Goal: Check status: Check status

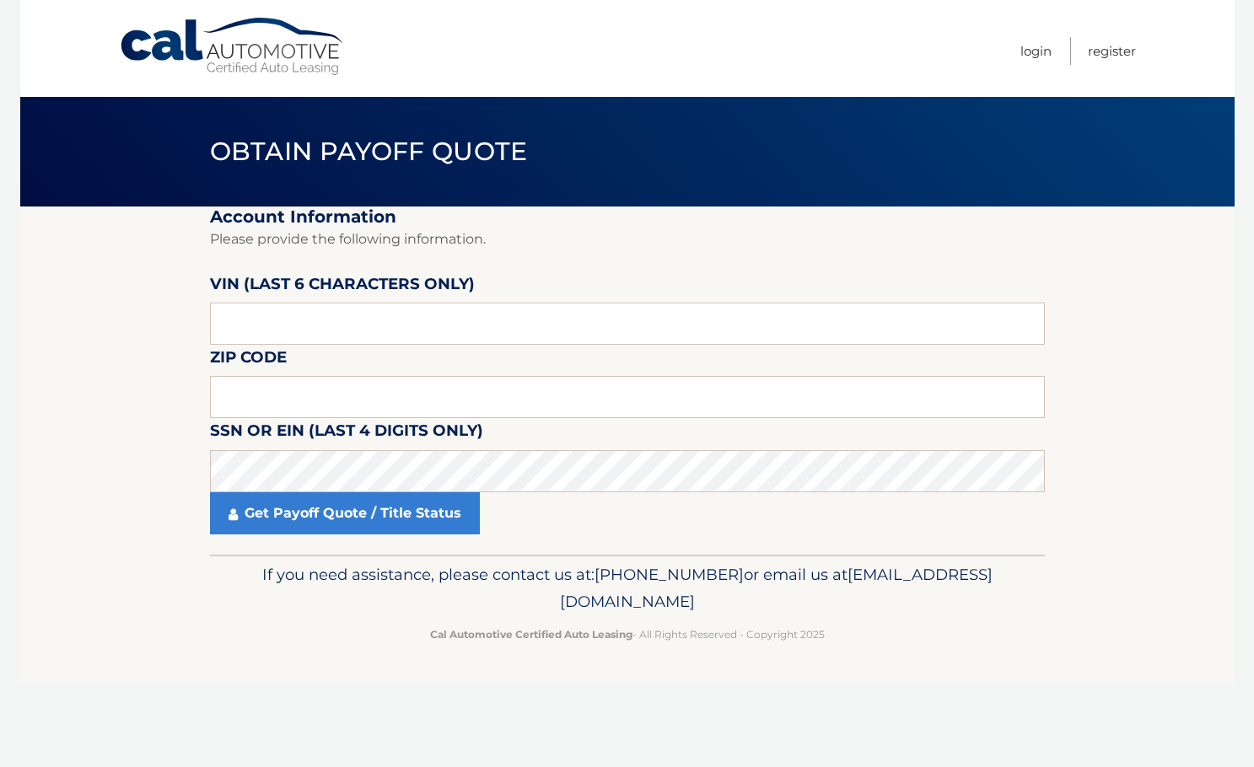
click at [47, 323] on section "Account Information Please provide the following information. [PERSON_NAME] (la…" at bounding box center [627, 381] width 1214 height 348
type input "191693"
click at [422, 395] on input "text" at bounding box center [627, 397] width 835 height 42
type input "11757"
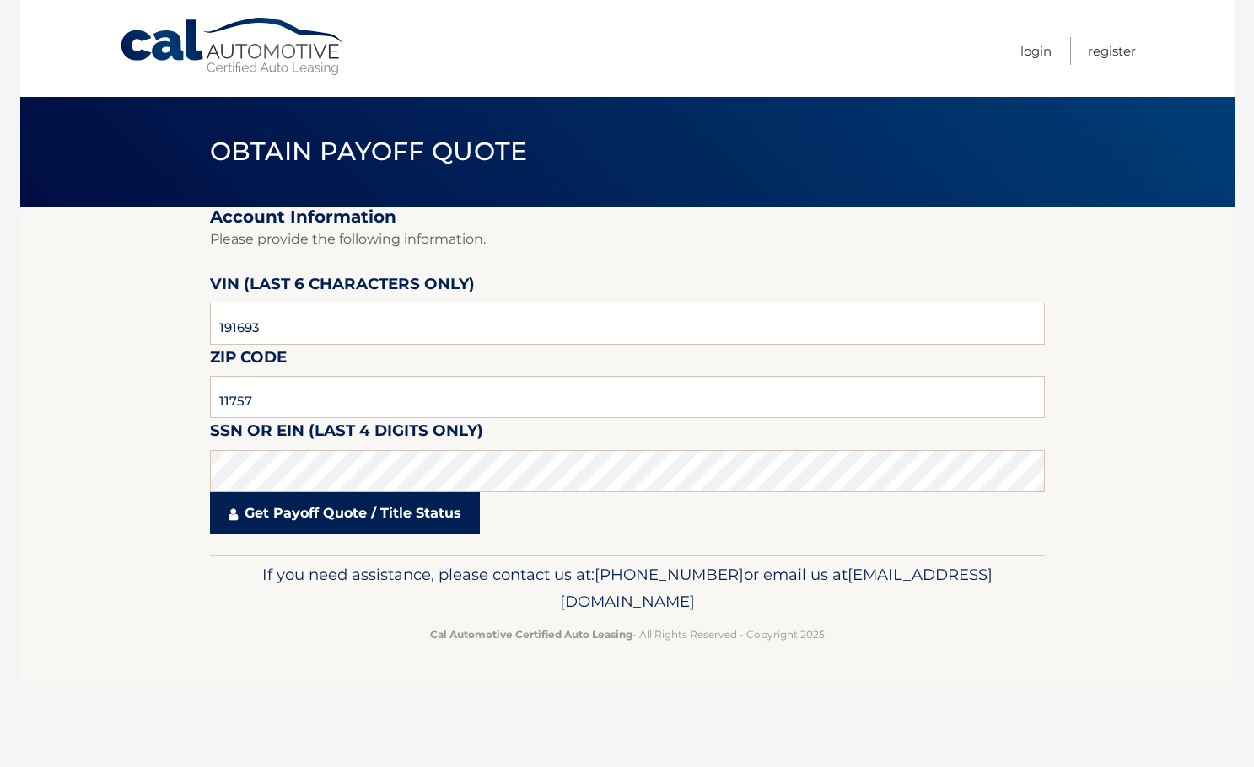
click at [426, 516] on link "Get Payoff Quote / Title Status" at bounding box center [345, 513] width 270 height 42
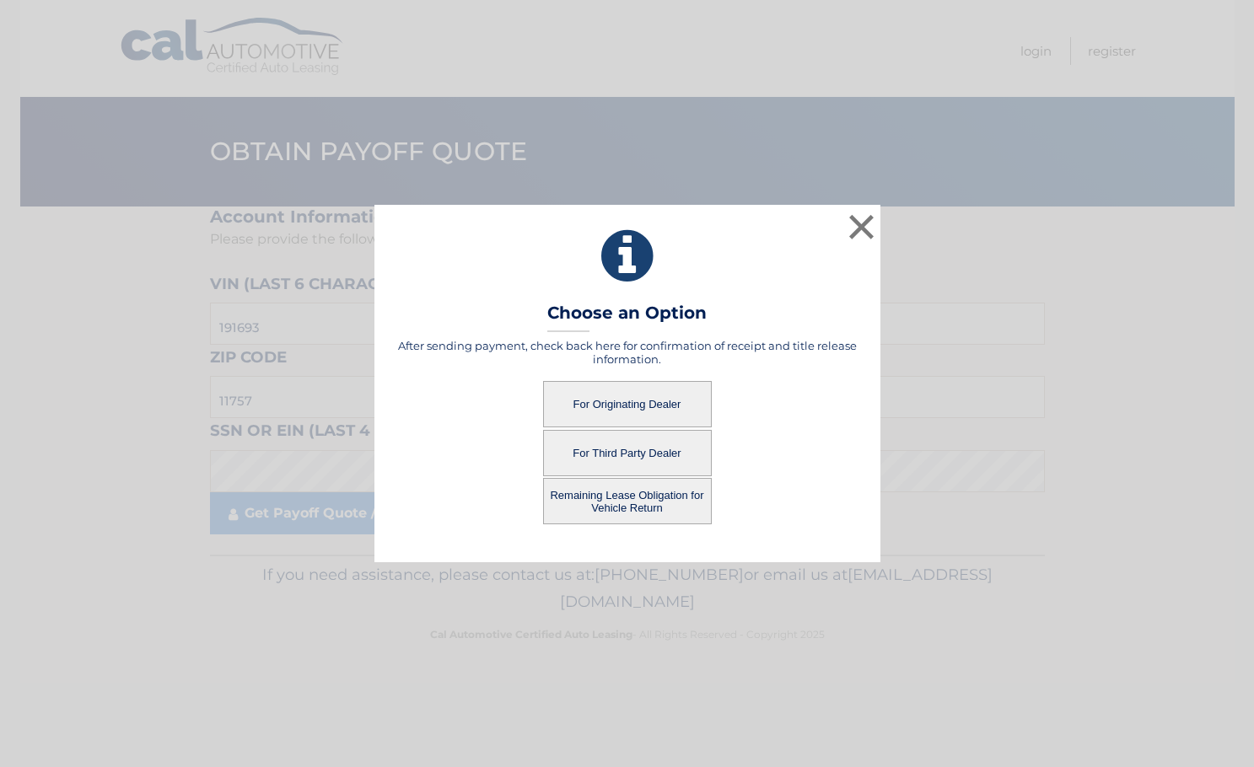
click at [658, 411] on button "For Originating Dealer" at bounding box center [627, 404] width 169 height 46
click at [620, 400] on button "For Originating Dealer" at bounding box center [627, 404] width 169 height 46
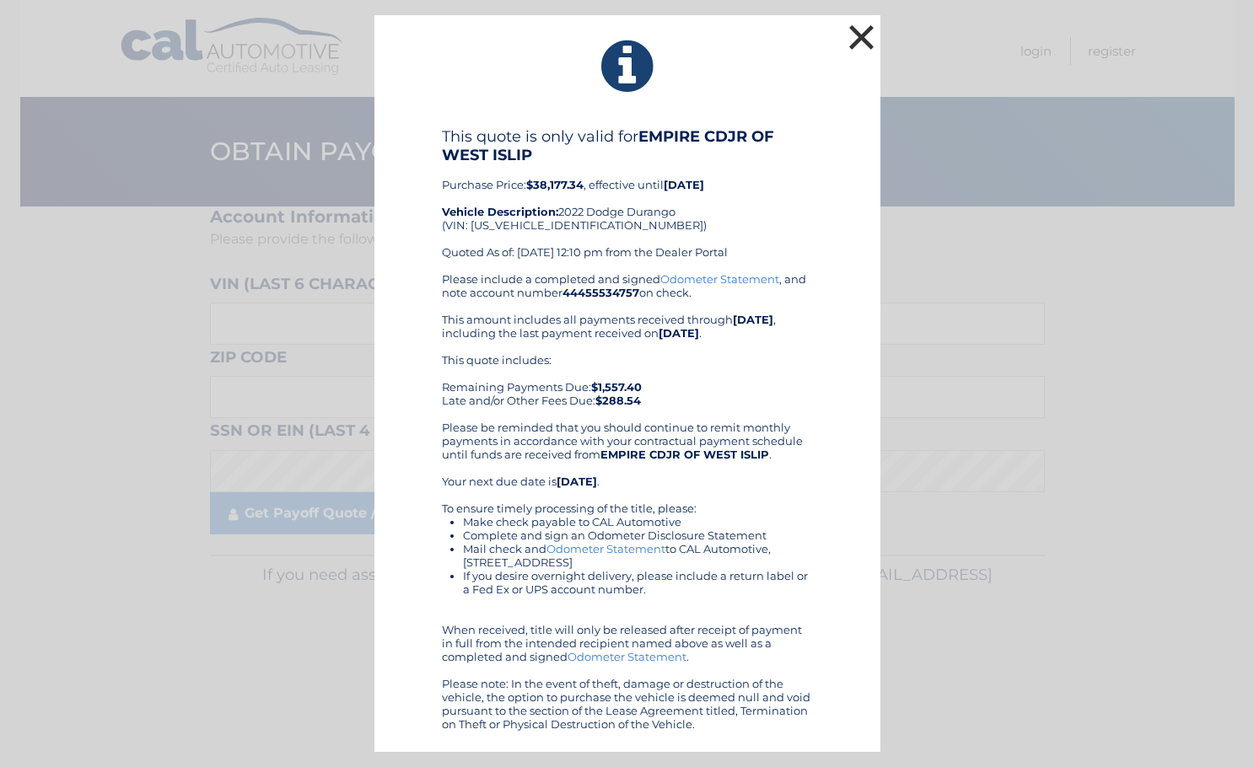
click at [862, 32] on button "×" at bounding box center [862, 37] width 34 height 34
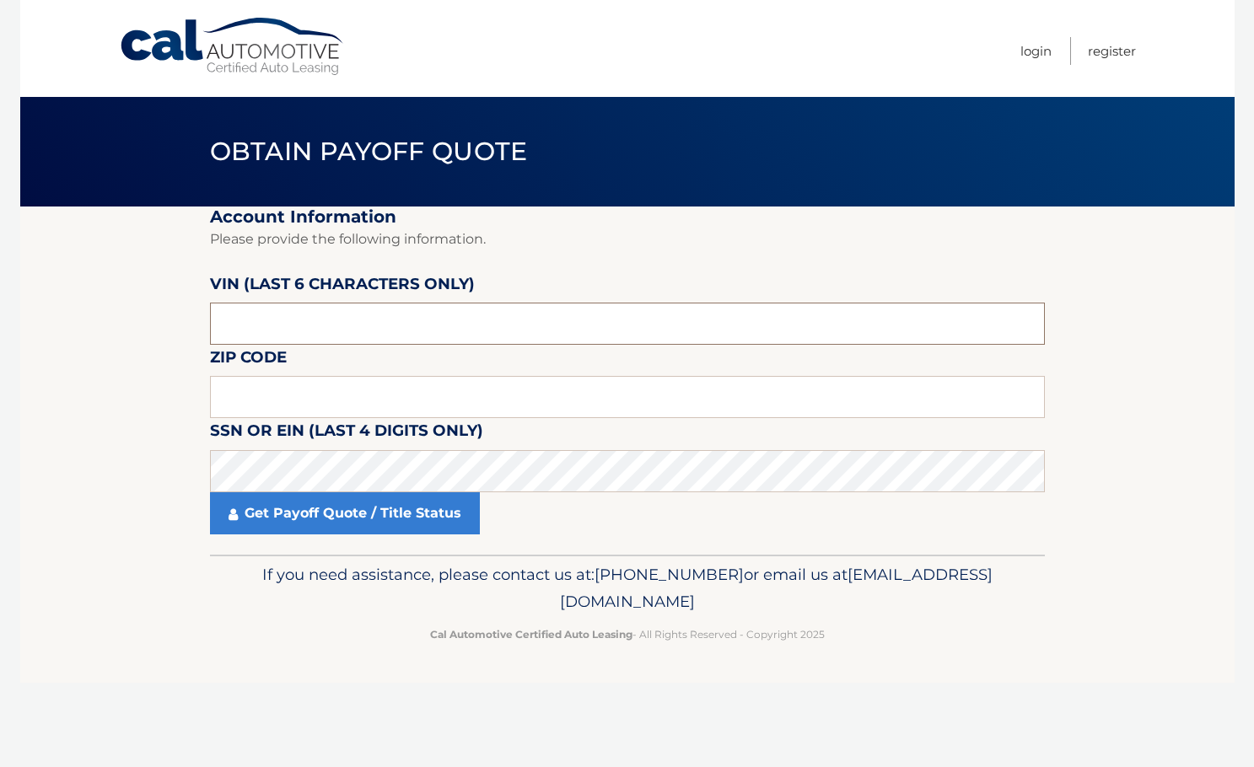
drag, startPoint x: 304, startPoint y: 319, endPoint x: 34, endPoint y: 314, distance: 270.7
click at [34, 314] on section "Account Information Please provide the following information. [PERSON_NAME] (la…" at bounding box center [627, 381] width 1214 height 348
type input "191693"
type input "11757"
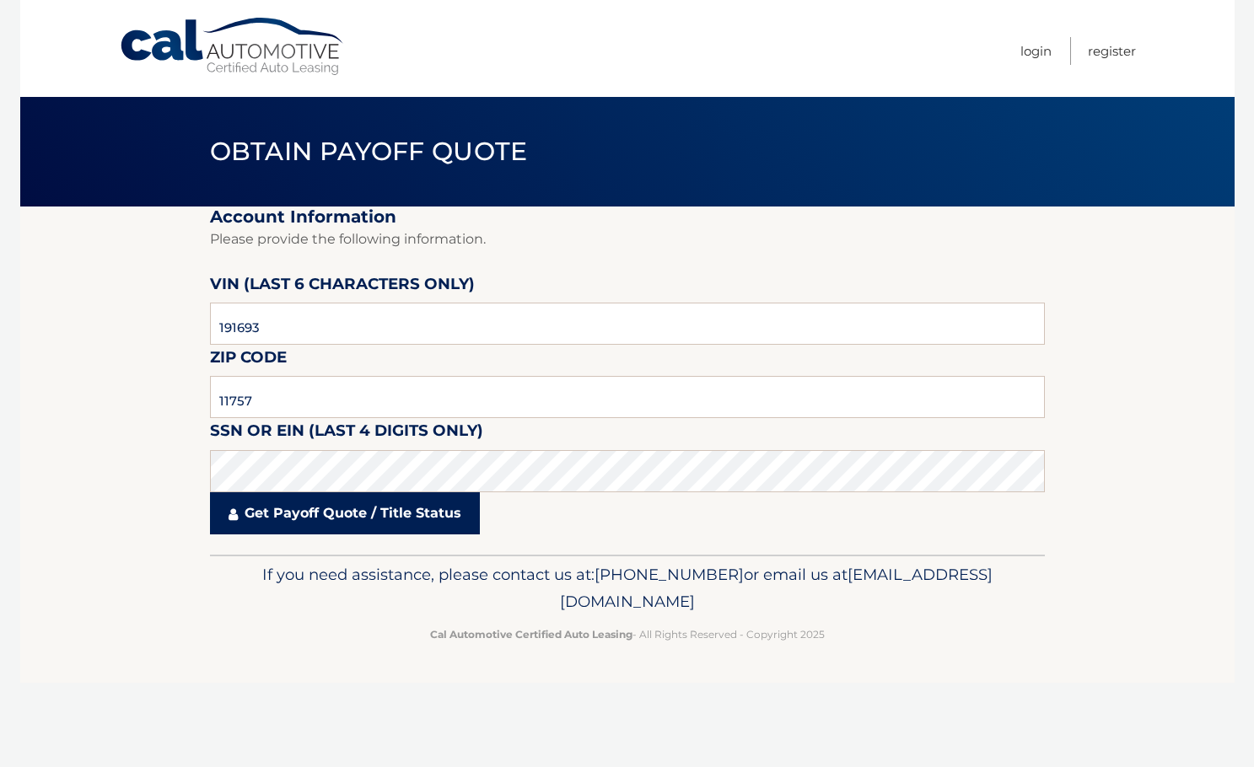
click at [372, 529] on link "Get Payoff Quote / Title Status" at bounding box center [345, 513] width 270 height 42
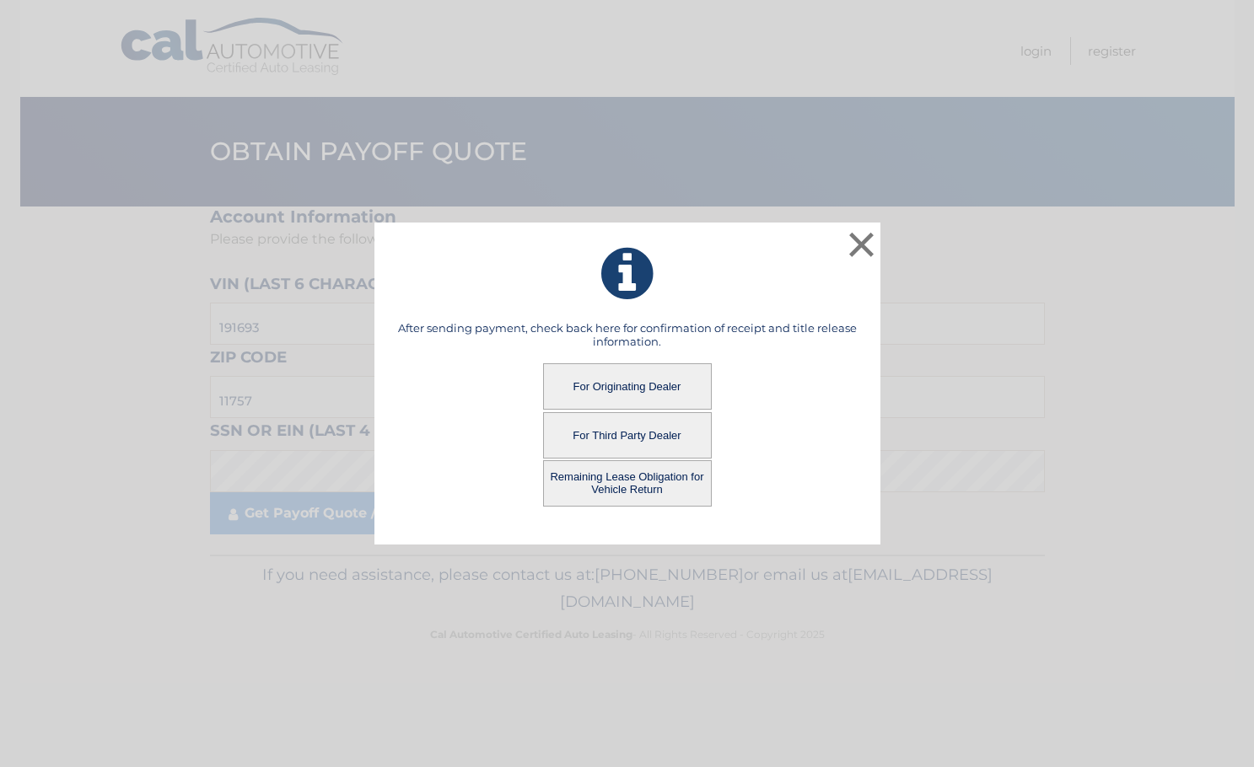
click at [626, 485] on button "Remaining Lease Obligation for Vehicle Return" at bounding box center [627, 483] width 169 height 46
click at [631, 480] on button "Remaining Lease Obligation for Vehicle Return" at bounding box center [627, 483] width 169 height 46
click at [631, 477] on button "Remaining Lease Obligation for Vehicle Return" at bounding box center [627, 483] width 169 height 46
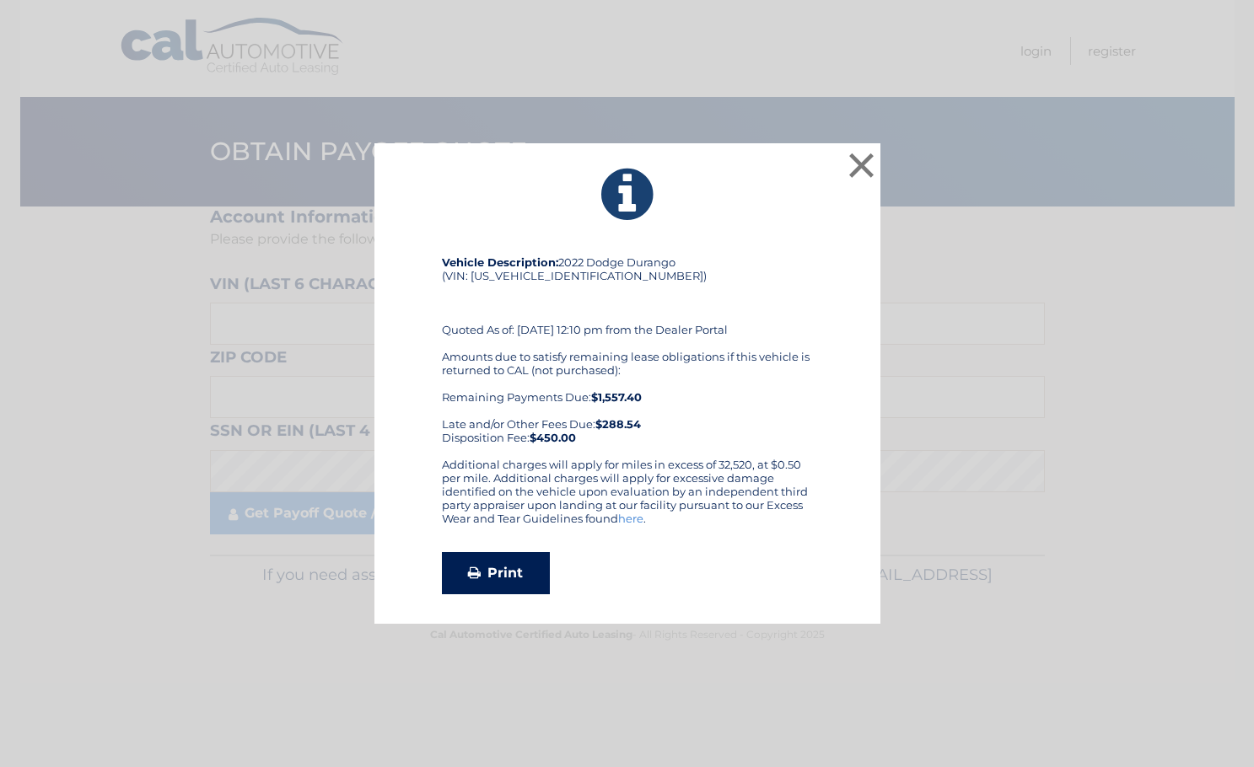
click at [513, 566] on link "Print" at bounding box center [496, 573] width 108 height 42
click at [866, 157] on button "×" at bounding box center [862, 165] width 34 height 34
